Goal: Obtain resource: Obtain resource

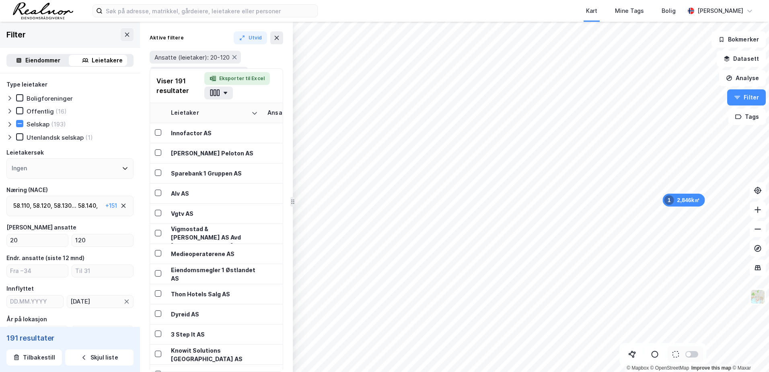
drag, startPoint x: 583, startPoint y: 108, endPoint x: 262, endPoint y: 101, distance: 321.4
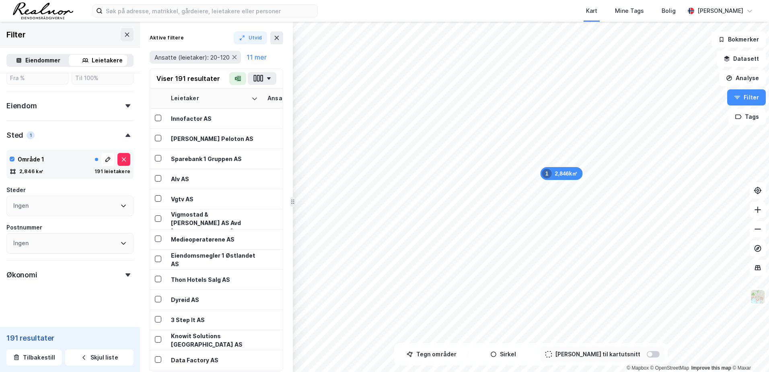
scroll to position [287, 0]
click at [105, 156] on icon at bounding box center [108, 156] width 6 height 6
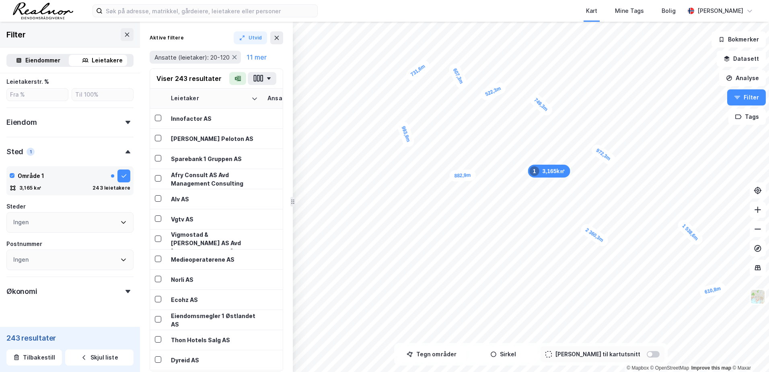
scroll to position [287, 0]
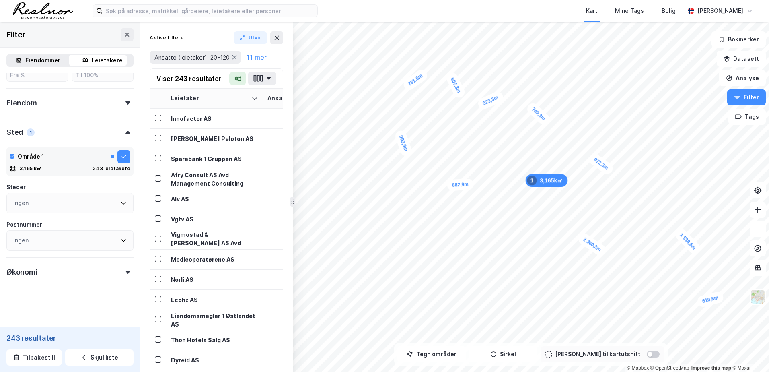
drag, startPoint x: 457, startPoint y: 175, endPoint x: 452, endPoint y: 184, distance: 9.7
click at [452, 184] on div "882,9m" at bounding box center [460, 184] width 27 height 12
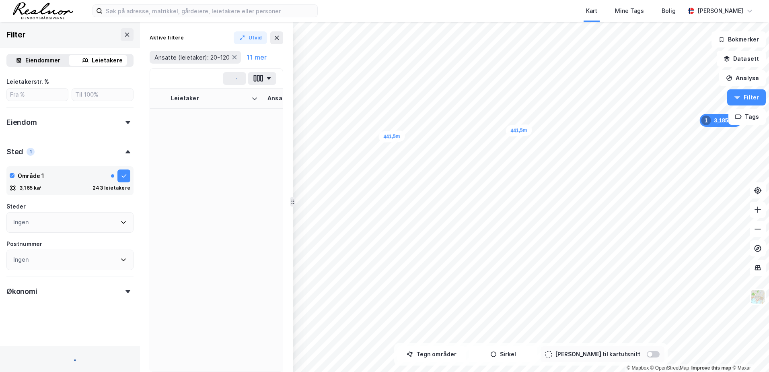
scroll to position [287, 0]
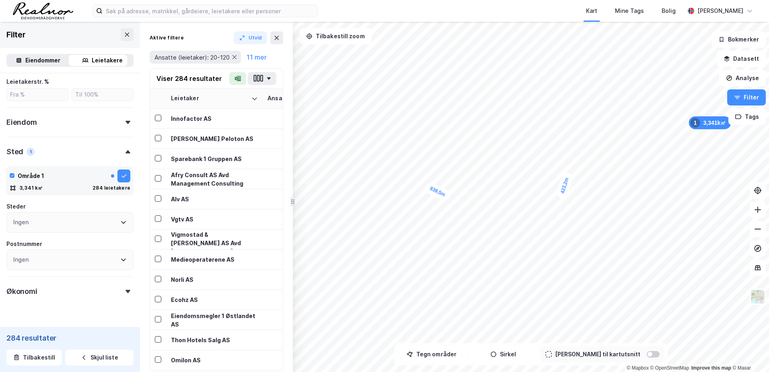
scroll to position [287, 0]
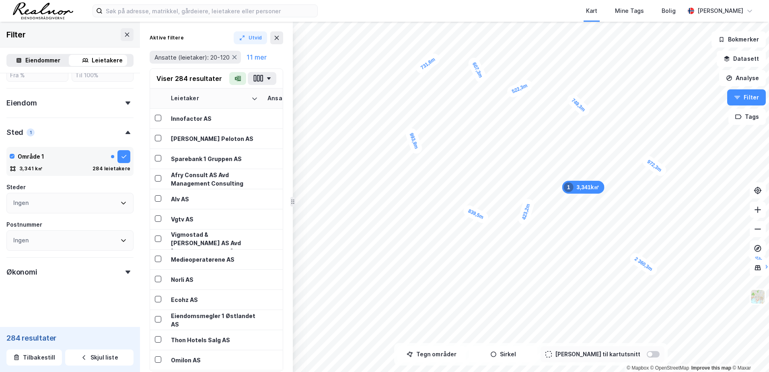
click at [256, 35] on button "Utvid" at bounding box center [251, 37] width 34 height 13
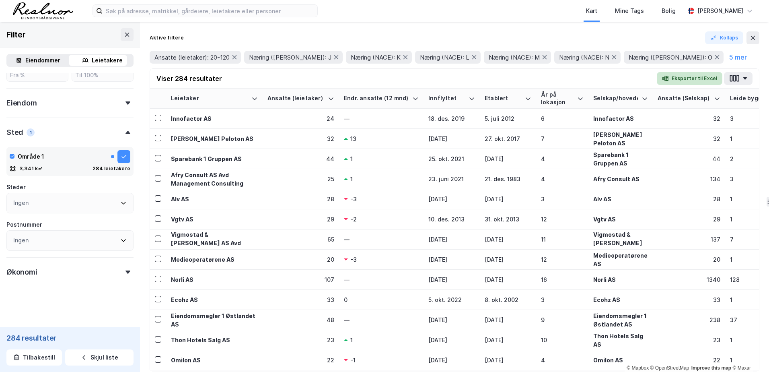
click at [695, 80] on button "Eksporter til Excel" at bounding box center [690, 78] width 66 height 13
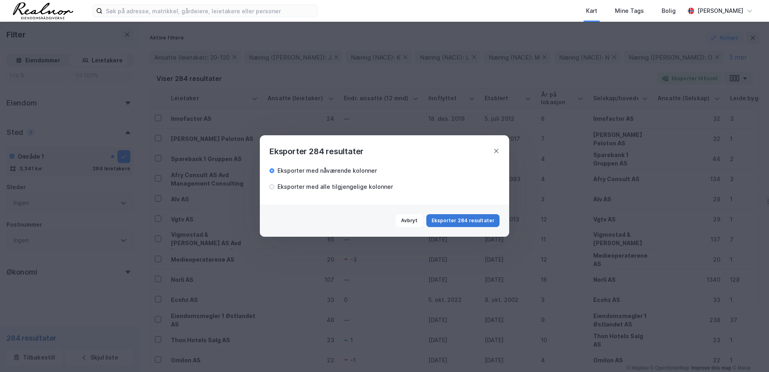
click at [473, 222] on button "Eksporter 284 resultater" at bounding box center [462, 220] width 73 height 13
